Goal: Download file/media: Obtain a digital file from the website

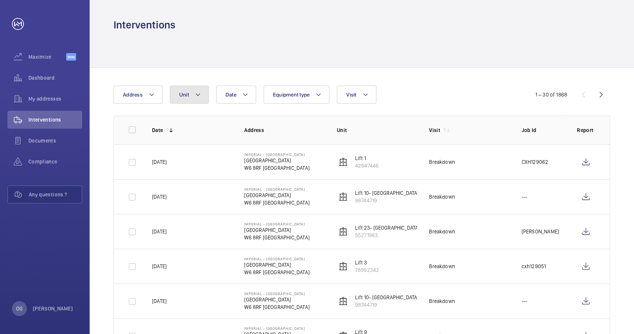
click at [191, 92] on button "Unit" at bounding box center [189, 95] width 39 height 18
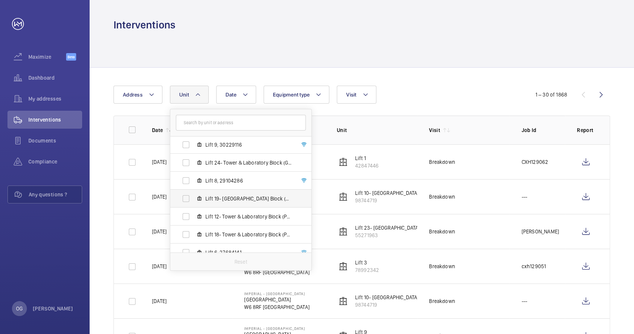
scroll to position [440, 0]
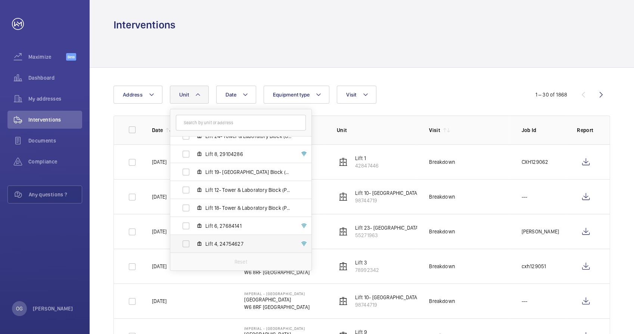
click at [239, 243] on span "Lift 4, 24754627" at bounding box center [248, 243] width 87 height 7
click at [194, 243] on input "Lift 4, 24754627" at bounding box center [186, 243] width 15 height 15
checkbox input "true"
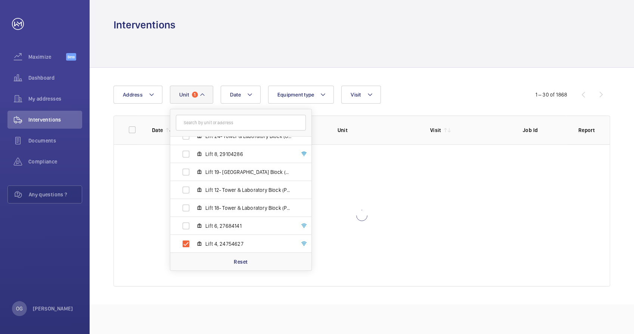
click at [469, 84] on div "Date Address Unit 1 [GEOGRAPHIC_DATA] - [GEOGRAPHIC_DATA] Lift 26- Care of the …" at bounding box center [362, 186] width 545 height 237
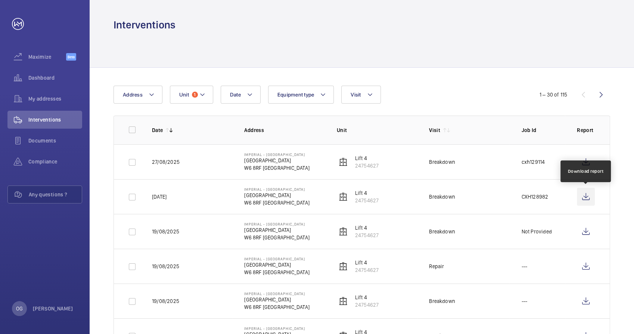
click at [588, 195] on wm-front-icon-button at bounding box center [586, 197] width 18 height 18
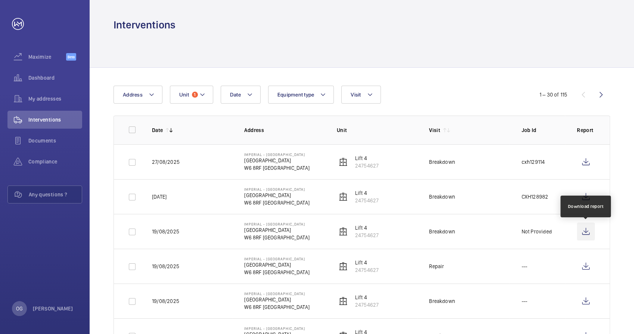
click at [587, 233] on wm-front-icon-button at bounding box center [586, 231] width 18 height 18
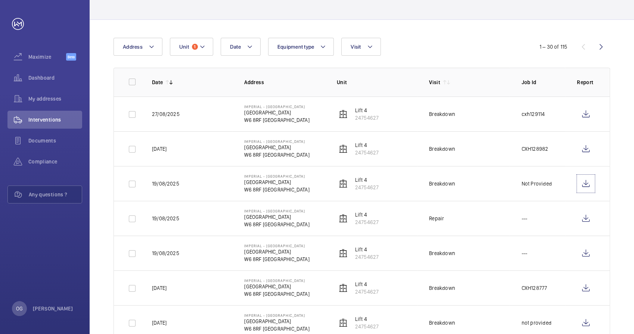
scroll to position [83, 0]
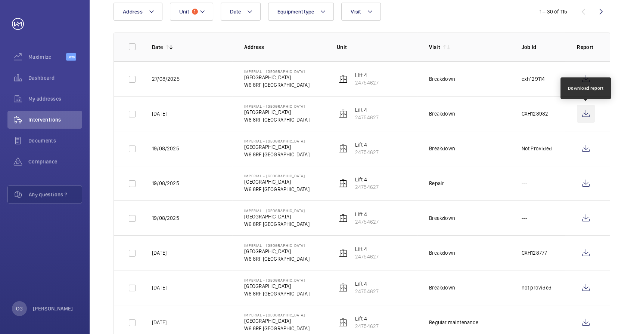
click at [584, 111] on wm-front-icon-button at bounding box center [586, 114] width 18 height 18
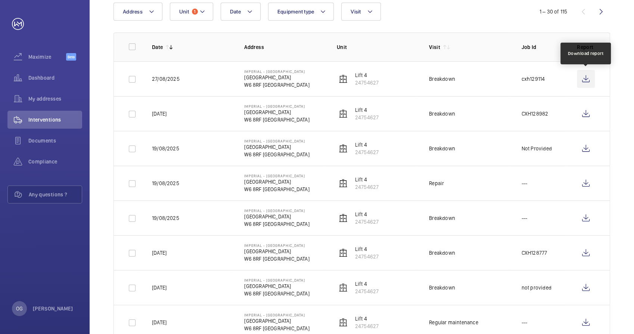
click at [588, 83] on wm-front-icon-button at bounding box center [586, 79] width 18 height 18
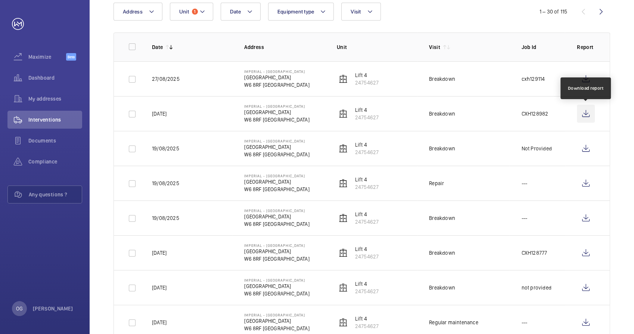
click at [585, 113] on wm-front-icon-button at bounding box center [586, 114] width 18 height 18
click at [582, 114] on wm-front-icon-button at bounding box center [586, 114] width 18 height 18
click at [356, 11] on span "Visit" at bounding box center [356, 12] width 10 height 6
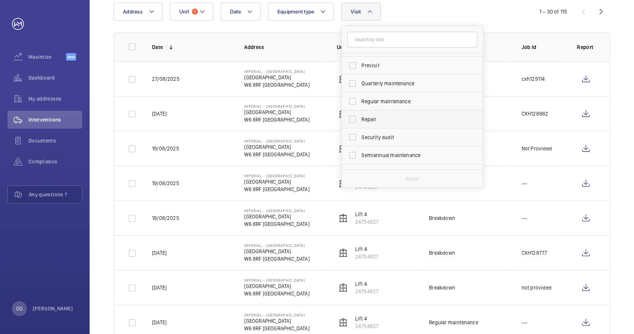
scroll to position [117, 0]
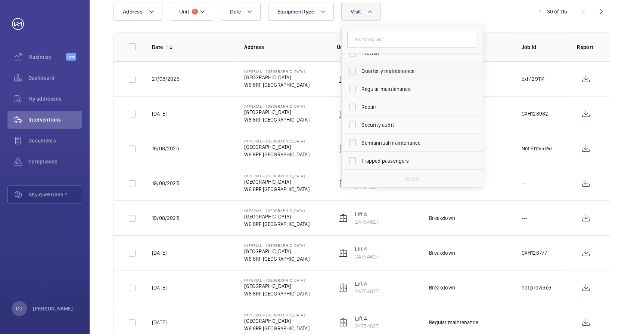
click at [392, 77] on label "Quarterly maintenance" at bounding box center [407, 71] width 130 height 18
click at [360, 77] on input "Quarterly maintenance" at bounding box center [352, 71] width 15 height 15
checkbox input "true"
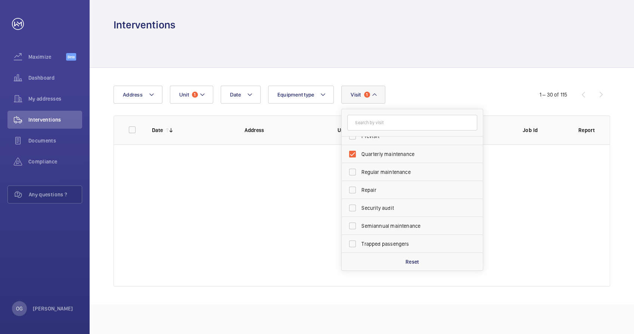
click at [392, 83] on div "Date Address Unit 1 Equipment type Visit 1 Annual maintenance Breakdown Client …" at bounding box center [362, 186] width 545 height 237
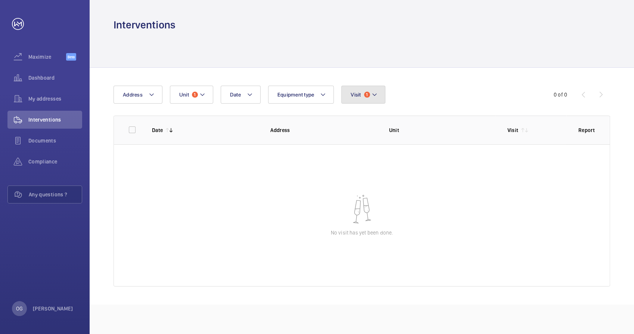
click at [368, 102] on button "Visit 1" at bounding box center [364, 95] width 44 height 18
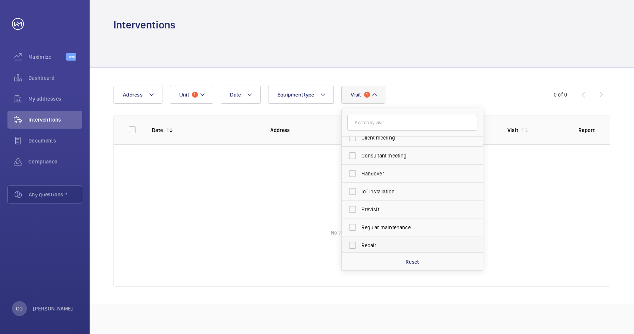
scroll to position [83, 0]
click at [394, 208] on span "Regular maintenance" at bounding box center [413, 205] width 103 height 7
click at [360, 208] on input "Regular maintenance" at bounding box center [352, 205] width 15 height 15
checkbox input "true"
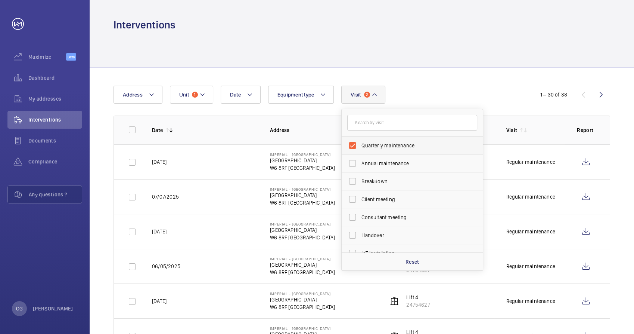
click at [384, 143] on span "Quarterly maintenance" at bounding box center [413, 145] width 103 height 7
click at [360, 143] on input "Quarterly maintenance" at bounding box center [352, 145] width 15 height 15
checkbox input "false"
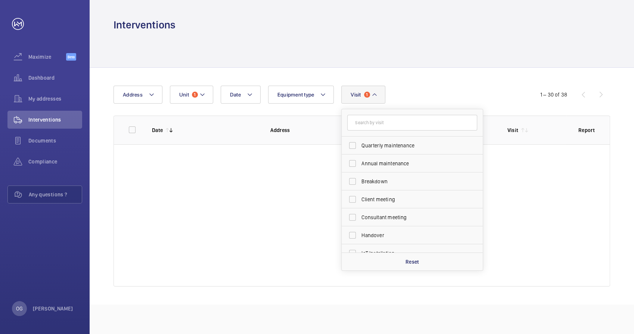
click at [410, 96] on div "Date Address Unit 1 Equipment type Visit 1 Quarterly maintenance Annual mainten…" at bounding box center [317, 95] width 407 height 18
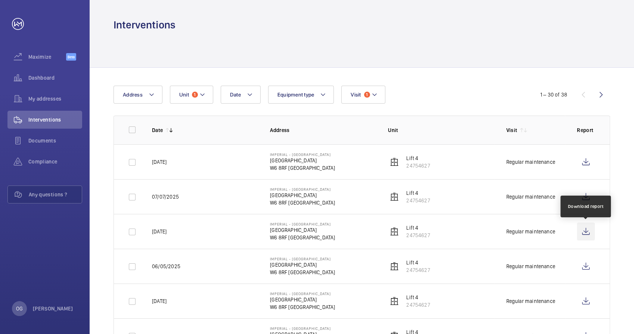
click at [588, 229] on wm-front-icon-button at bounding box center [586, 231] width 18 height 18
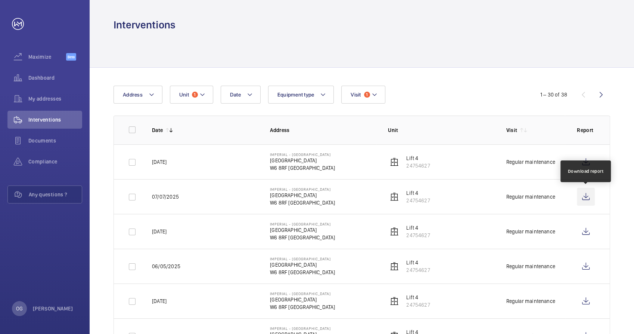
click at [588, 197] on wm-front-icon-button at bounding box center [586, 197] width 18 height 18
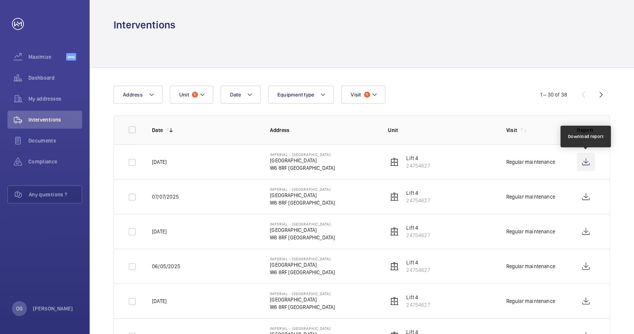
click at [589, 160] on wm-front-icon-button at bounding box center [586, 162] width 18 height 18
